Goal: Transaction & Acquisition: Purchase product/service

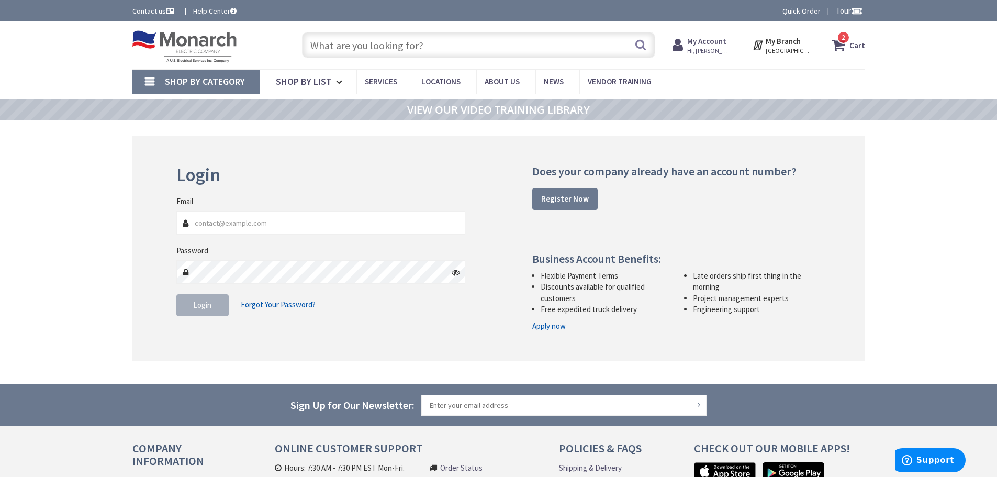
type input "[EMAIL_ADDRESS][DOMAIN_NAME]"
click at [211, 310] on span "Login" at bounding box center [202, 305] width 18 height 10
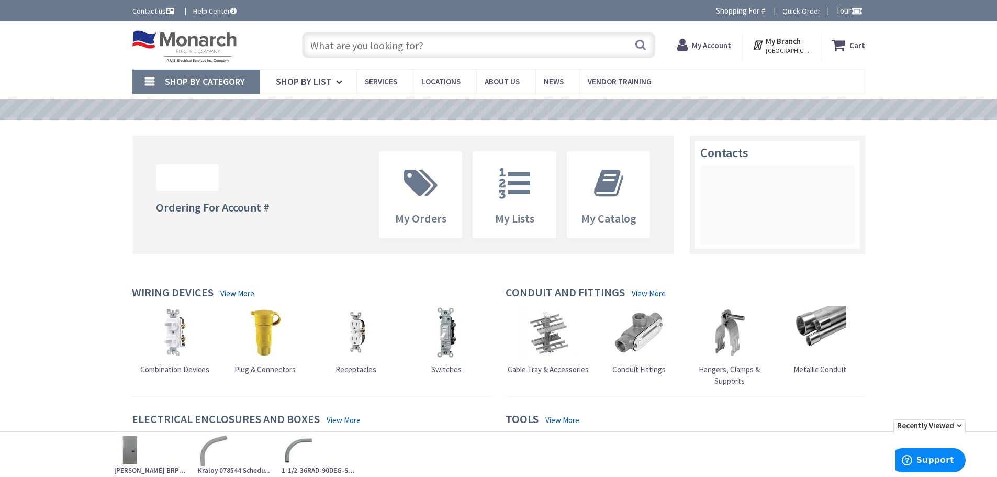
click at [337, 45] on input "text" at bounding box center [478, 45] width 353 height 26
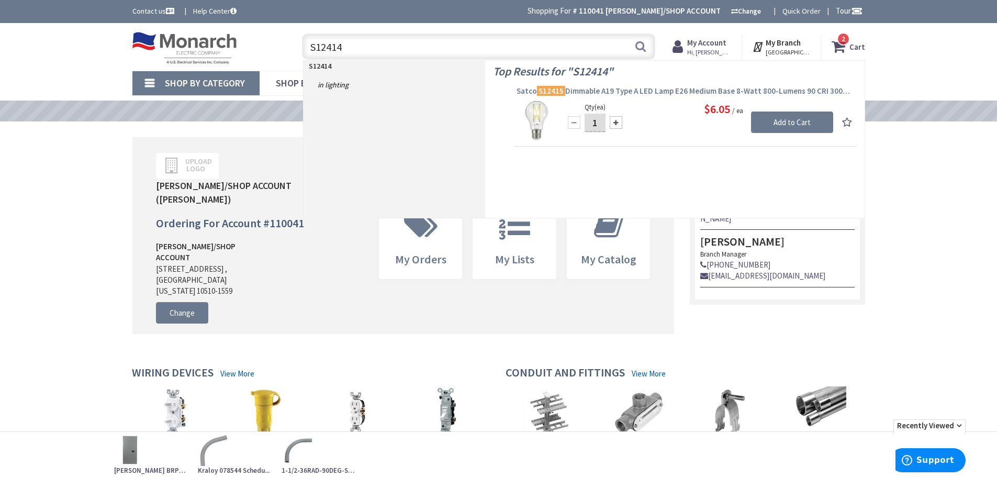
type input "S12414"
click at [676, 91] on span "Satco S12415 Dimmable A19 Type A LED Lamp E26 Medium Base 8-Watt 800-Lumens 90 …" at bounding box center [686, 91] width 338 height 10
